Goal: Task Accomplishment & Management: Manage account settings

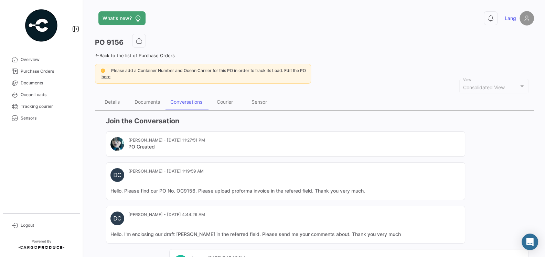
scroll to position [128, 0]
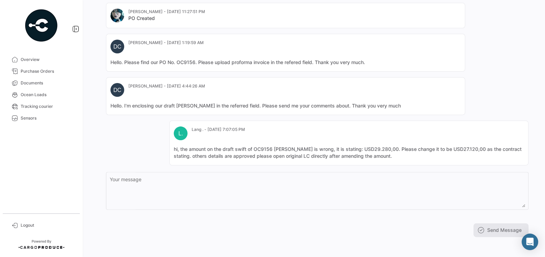
click at [404, 97] on mat-card "DC [PERSON_NAME] - [DATE] 4:44:26 AM Hello. I'm enclosing our draft [PERSON_NAM…" at bounding box center [285, 96] width 359 height 38
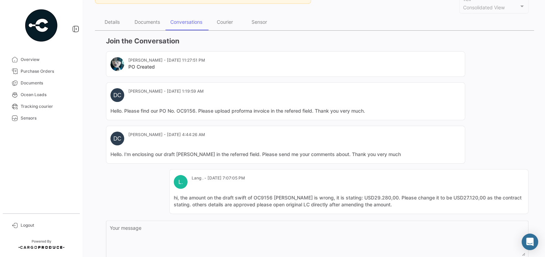
scroll to position [13, 0]
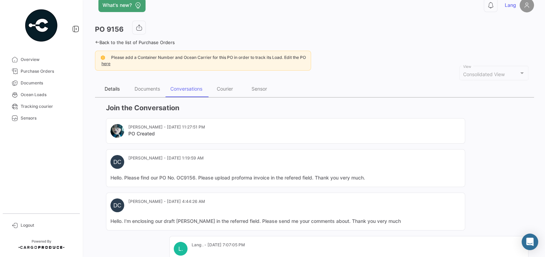
click at [110, 89] on div "Details" at bounding box center [112, 89] width 15 height 6
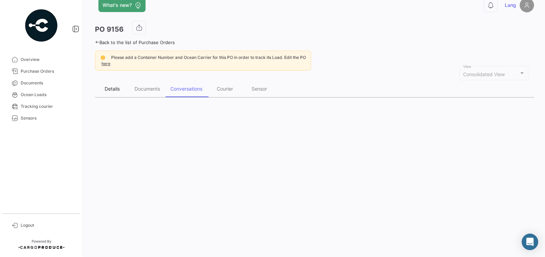
scroll to position [0, 0]
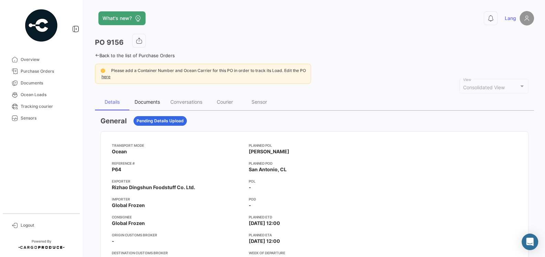
click at [151, 103] on div "Documents" at bounding box center [147, 102] width 25 height 6
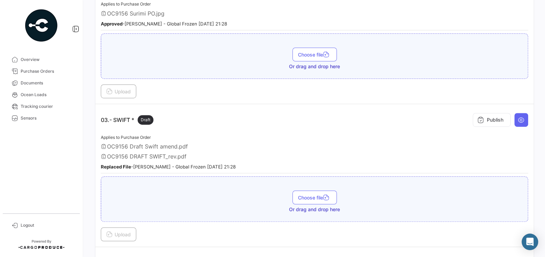
scroll to position [327, 0]
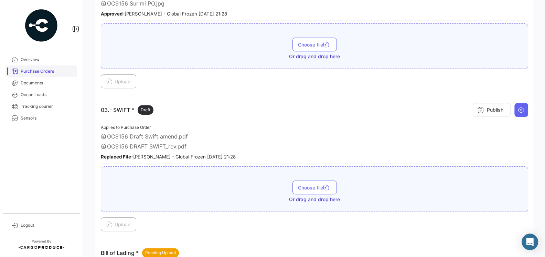
click at [31, 70] on span "Purchase Orders" at bounding box center [48, 71] width 54 height 6
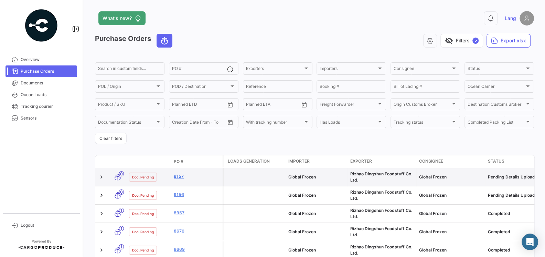
click at [181, 176] on link "9157" at bounding box center [197, 176] width 46 height 6
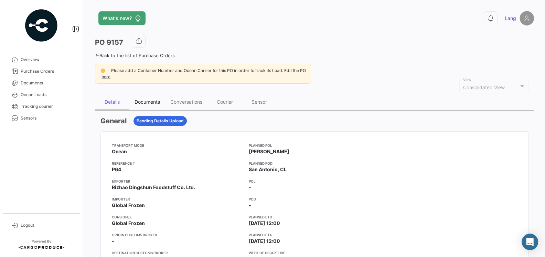
click at [150, 105] on div "Documents" at bounding box center [147, 102] width 36 height 17
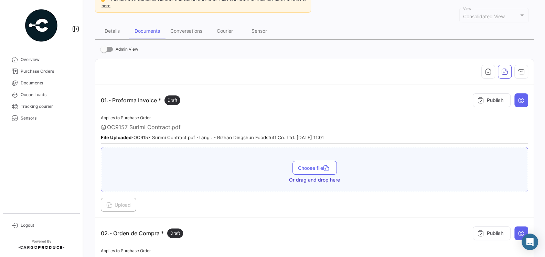
scroll to position [60, 0]
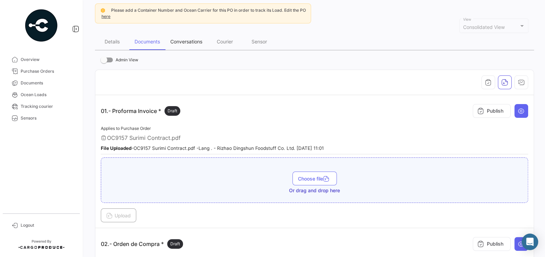
click at [187, 41] on div "Conversations" at bounding box center [186, 42] width 32 height 6
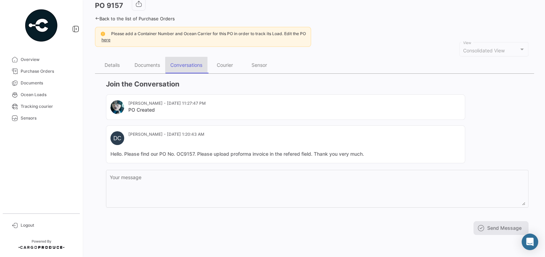
scroll to position [0, 0]
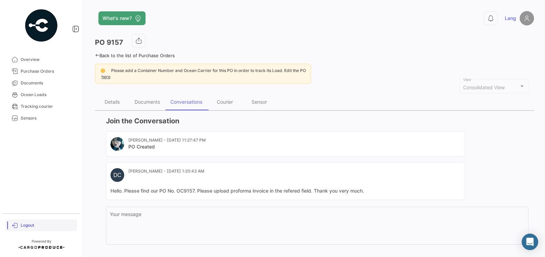
click at [27, 223] on span "Logout" at bounding box center [48, 225] width 54 height 6
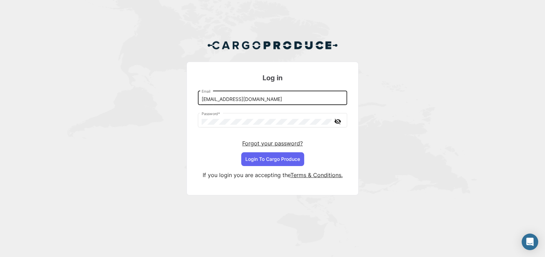
click at [252, 101] on input "[EMAIL_ADDRESS][DOMAIN_NAME]" at bounding box center [273, 99] width 142 height 6
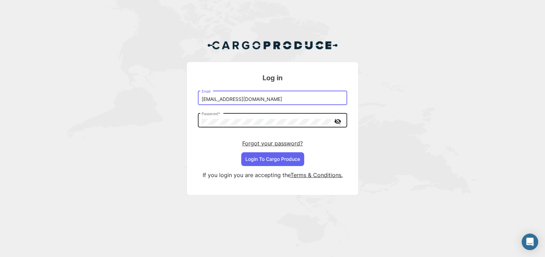
type input "[EMAIL_ADDRESS][DOMAIN_NAME]"
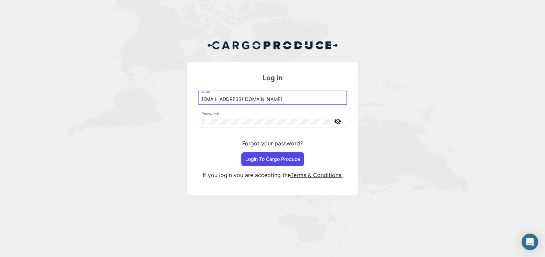
click at [267, 162] on button "Login To Cargo Produce" at bounding box center [272, 159] width 63 height 14
